Goal: Information Seeking & Learning: Learn about a topic

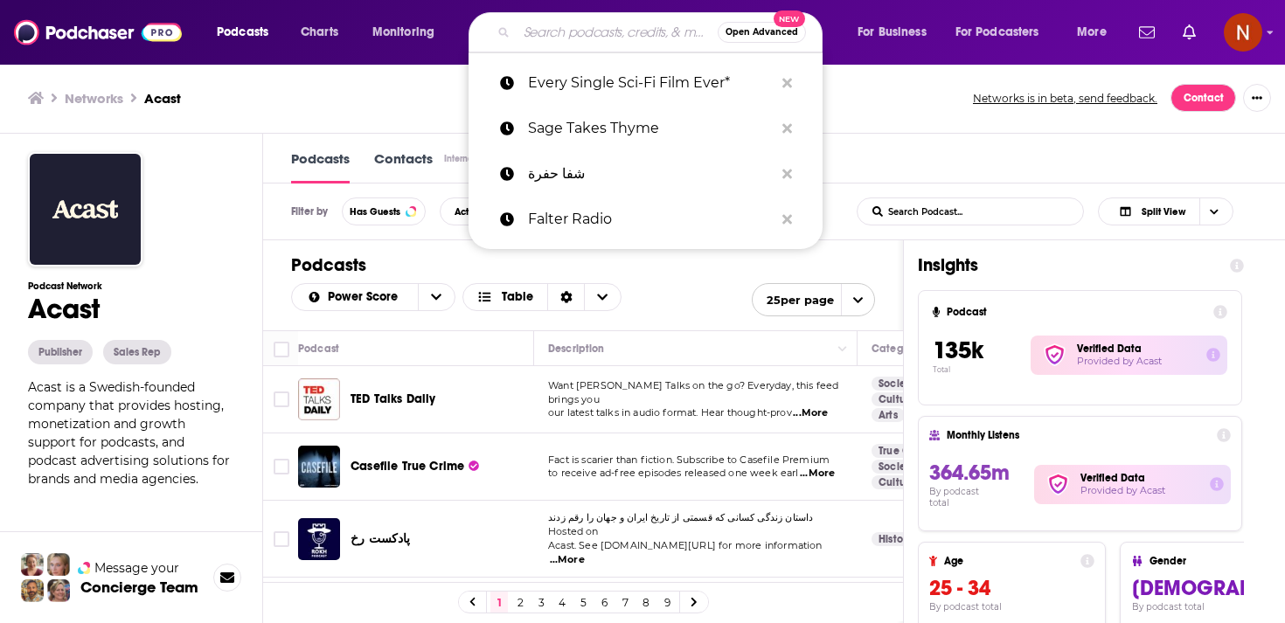
click at [594, 38] on input "Search podcasts, credits, & more..." at bounding box center [617, 32] width 201 height 28
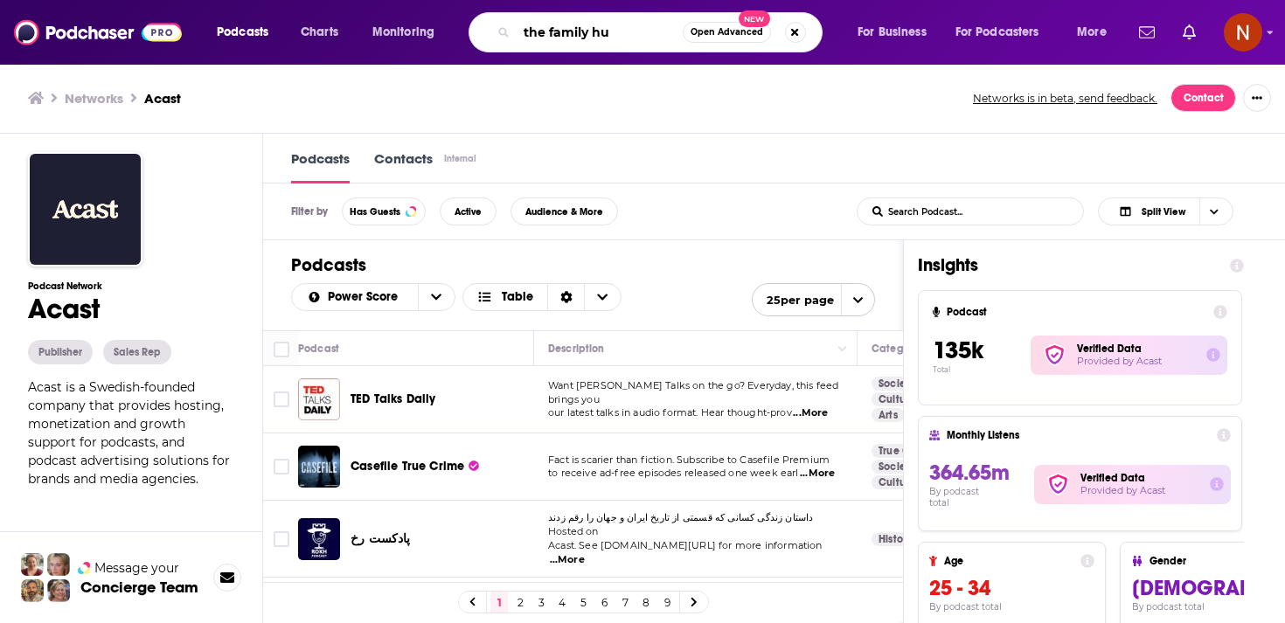
type input "the family hub"
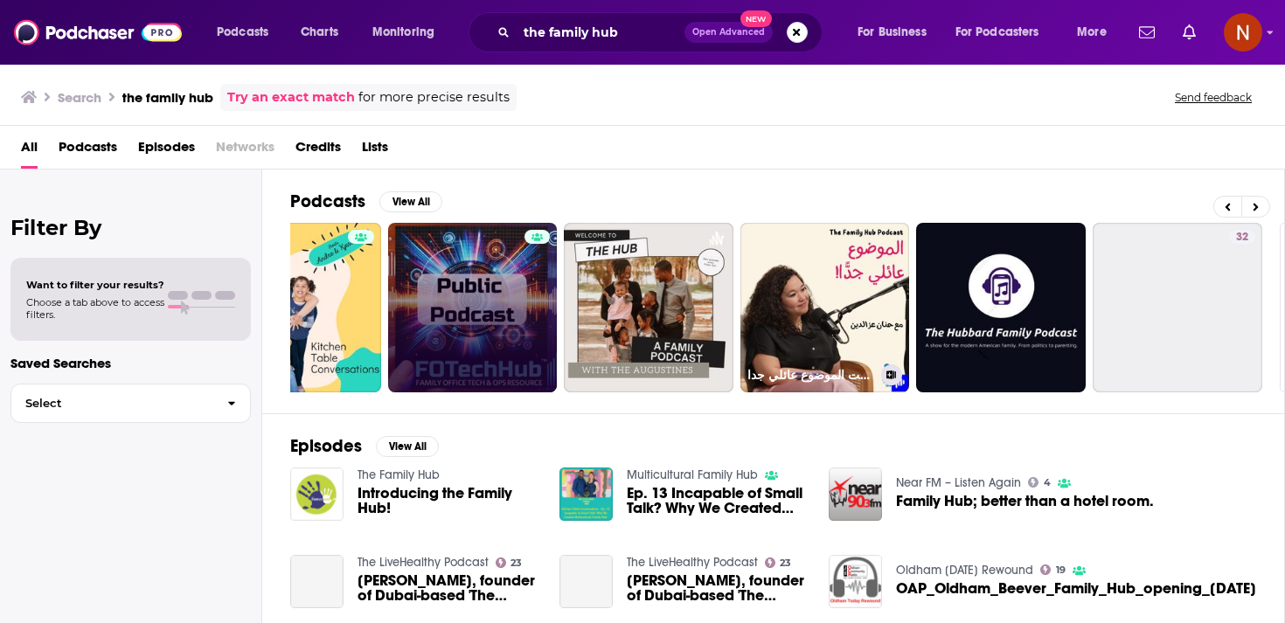
scroll to position [0, 611]
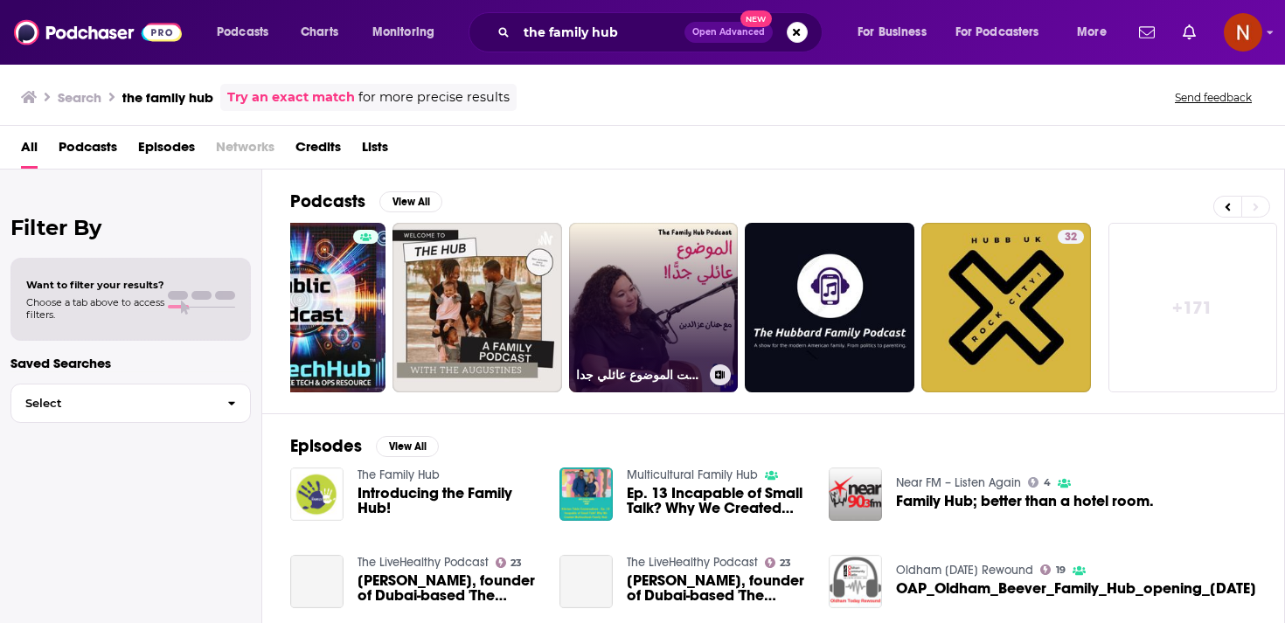
click at [679, 296] on link "بودكاست الموضوع عائلي جدا | The Family Hub Podcast" at bounding box center [654, 308] width 170 height 170
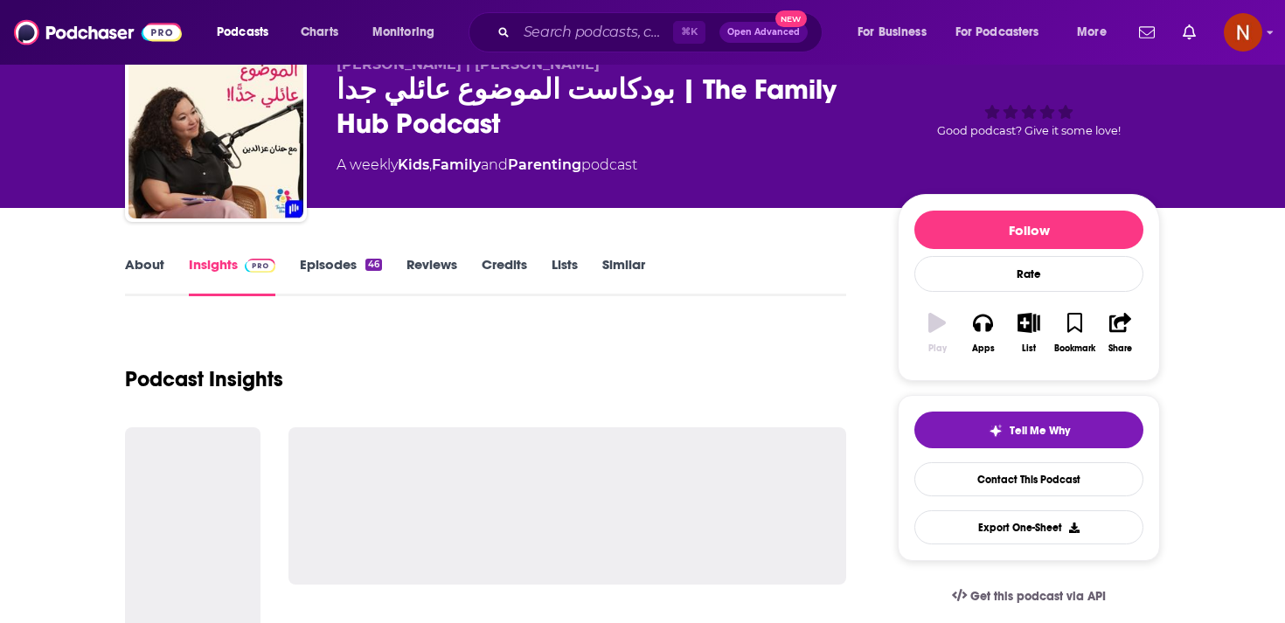
scroll to position [78, 0]
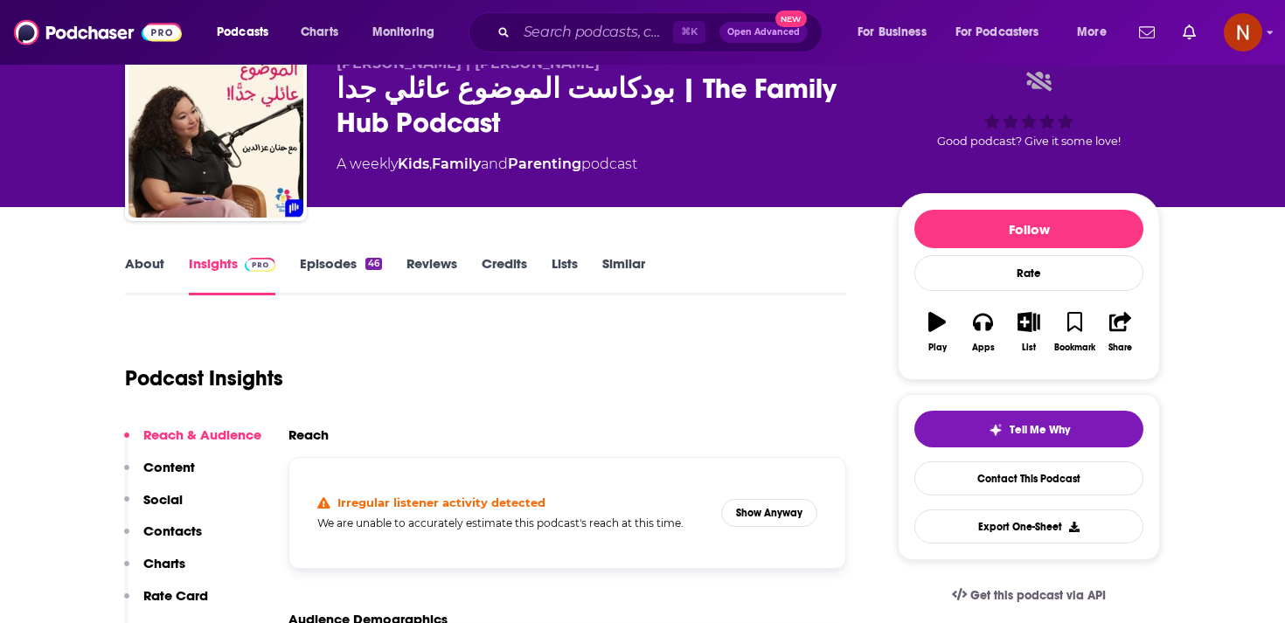
click at [387, 115] on div "بودكاست الموضوع عائلي جدا | The Family Hub Podcast" at bounding box center [603, 106] width 533 height 68
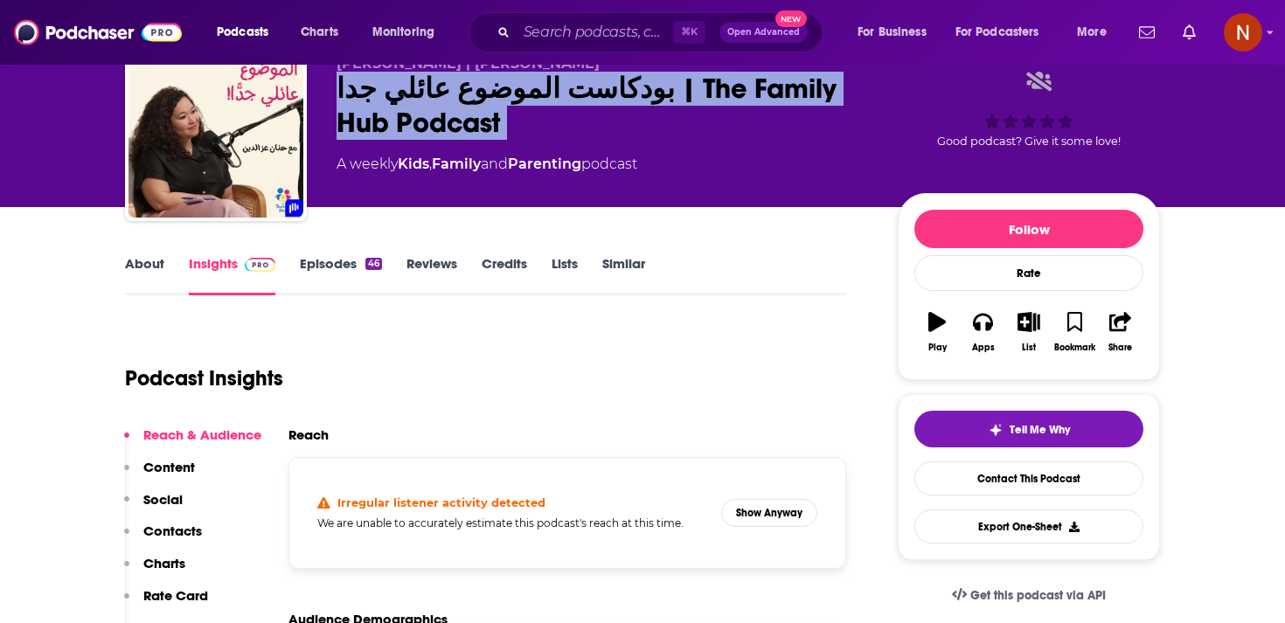
copy div "بودكاست الموضوع عائلي جدا | The Family Hub Podcast"
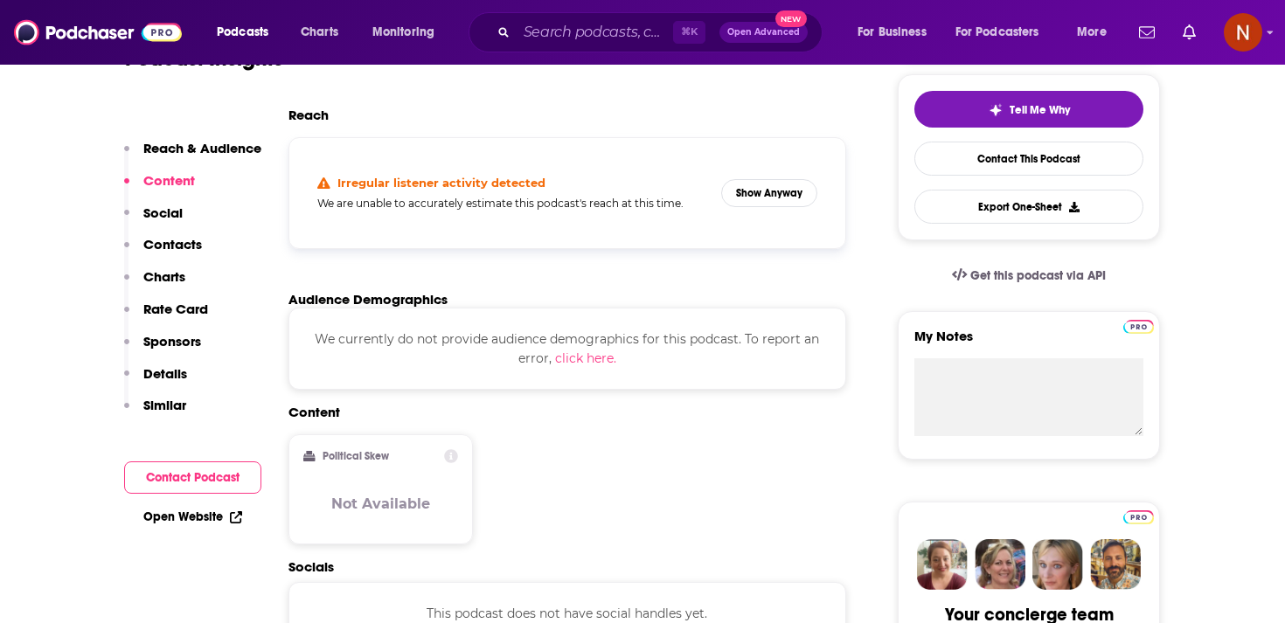
scroll to position [347, 0]
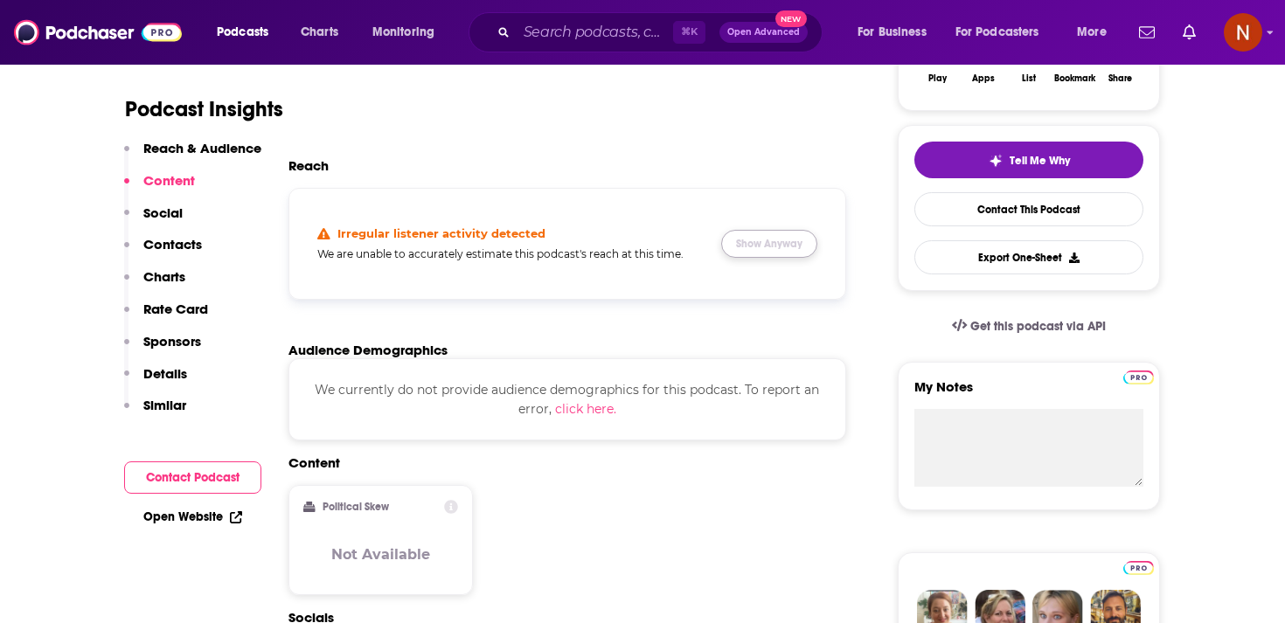
click at [802, 254] on button "Show Anyway" at bounding box center [769, 244] width 96 height 28
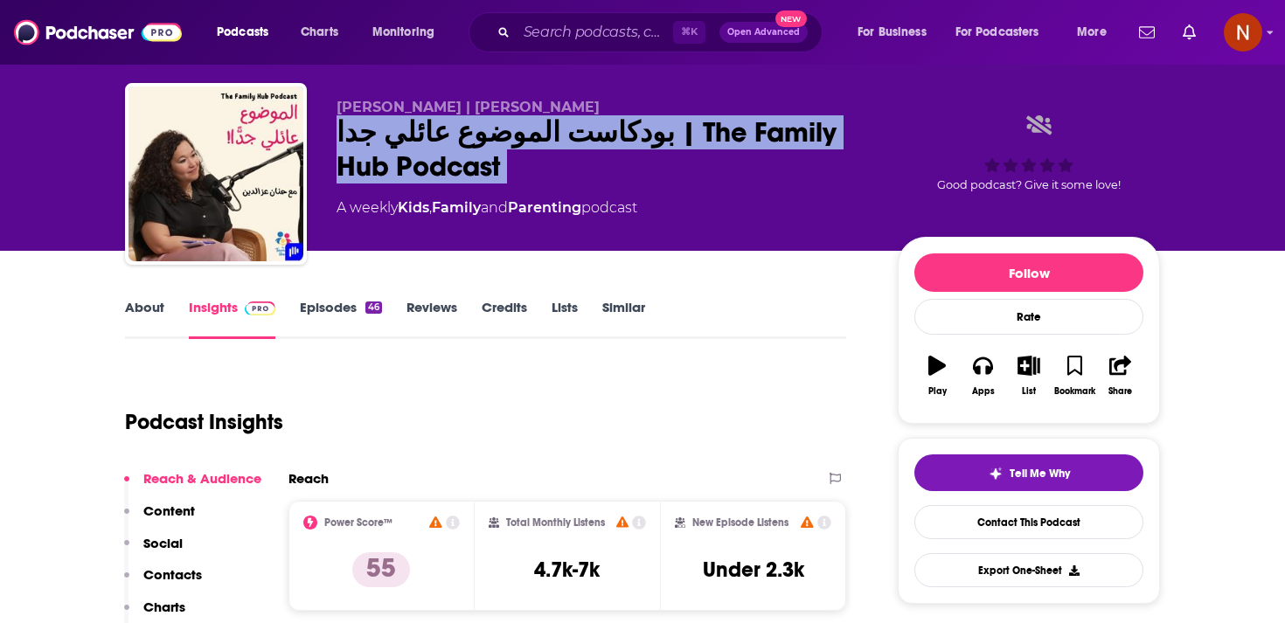
scroll to position [17, 0]
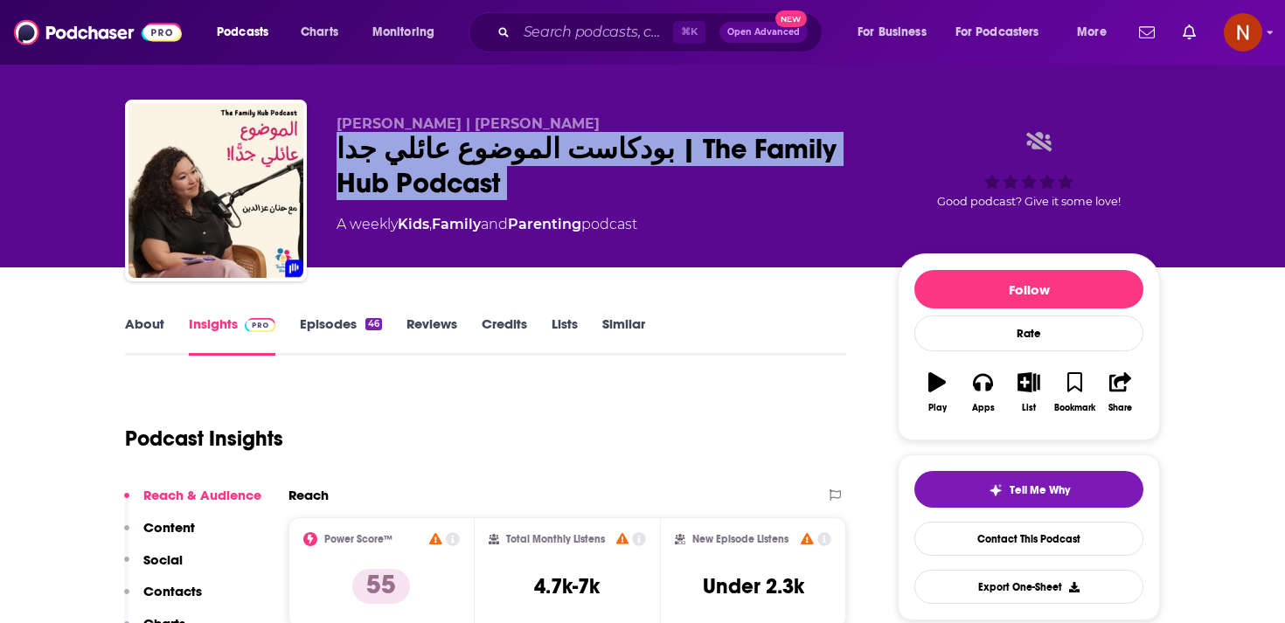
click at [486, 164] on div "بودكاست الموضوع عائلي جدا | The Family Hub Podcast" at bounding box center [603, 166] width 533 height 68
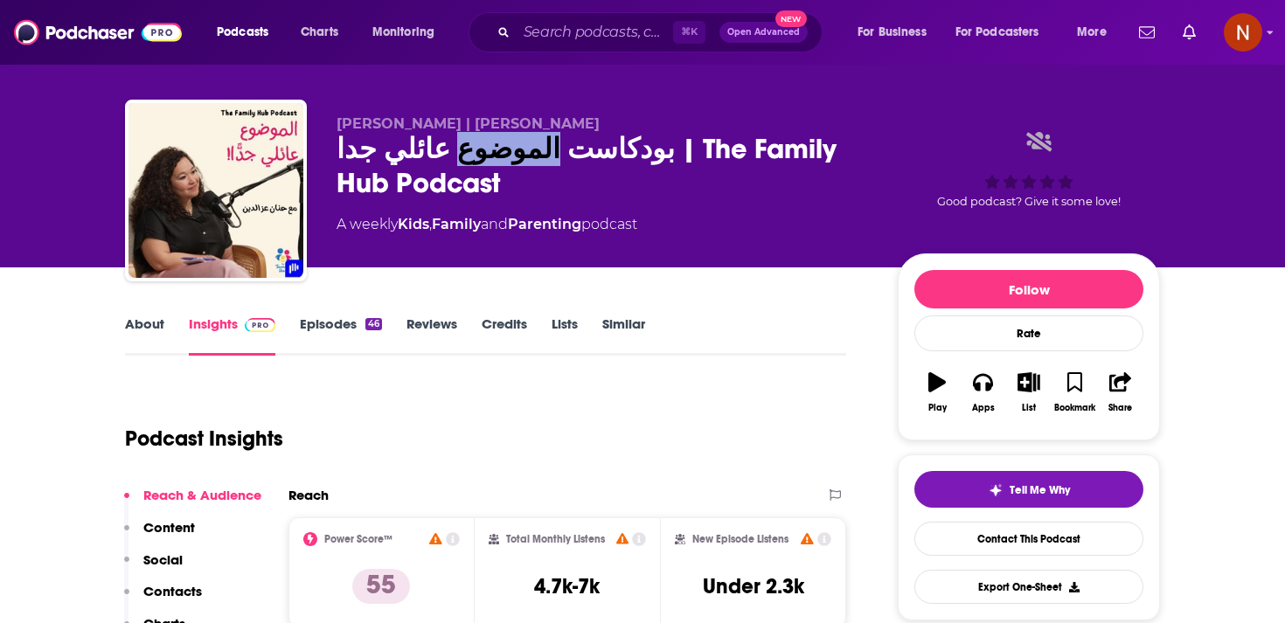
click at [486, 164] on div "بودكاست الموضوع عائلي جدا | The Family Hub Podcast" at bounding box center [603, 166] width 533 height 68
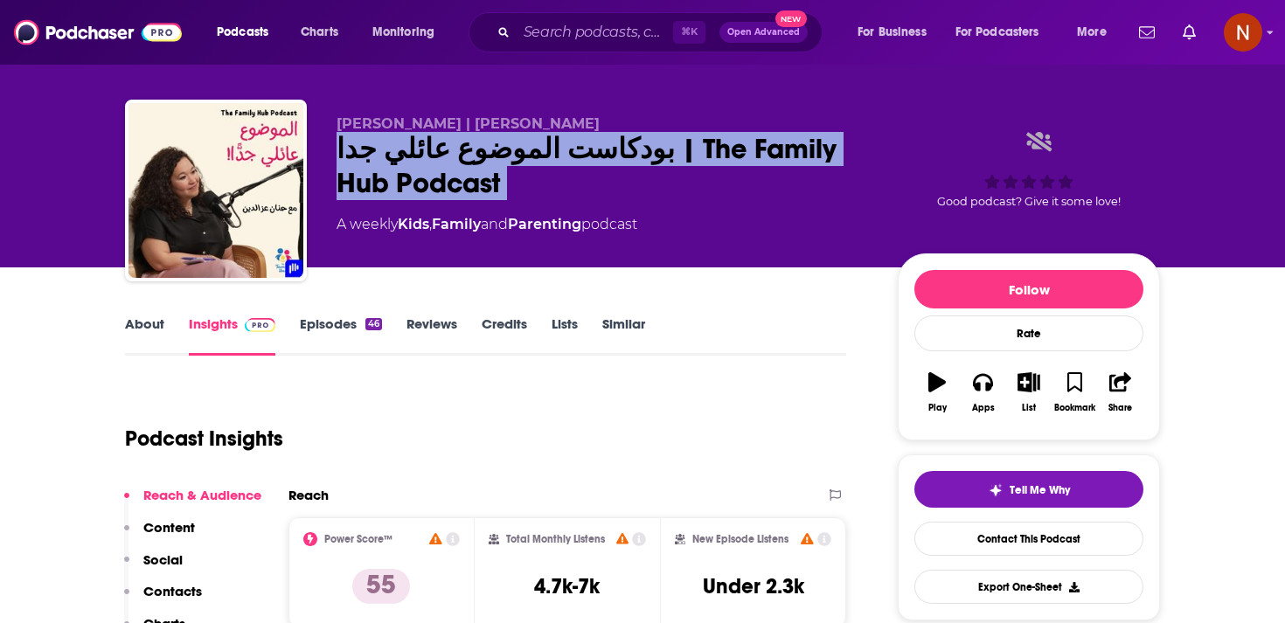
click at [486, 164] on div "بودكاست الموضوع عائلي جدا | The Family Hub Podcast" at bounding box center [603, 166] width 533 height 68
